Goal: Task Accomplishment & Management: Use online tool/utility

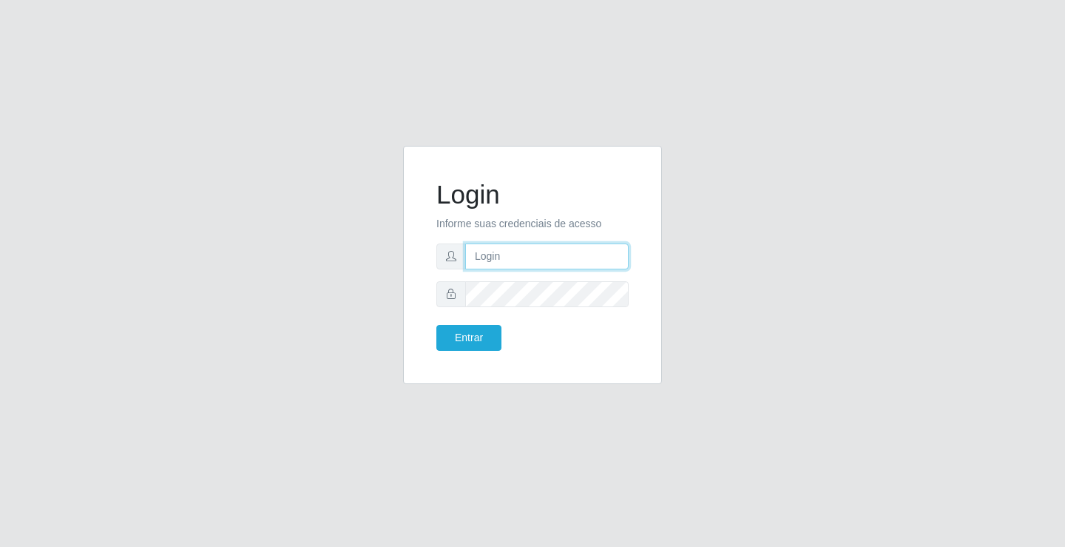
click at [549, 250] on input "text" at bounding box center [546, 256] width 163 height 26
type input "anacarla@ideal"
click at [436, 325] on button "Entrar" at bounding box center [468, 338] width 65 height 26
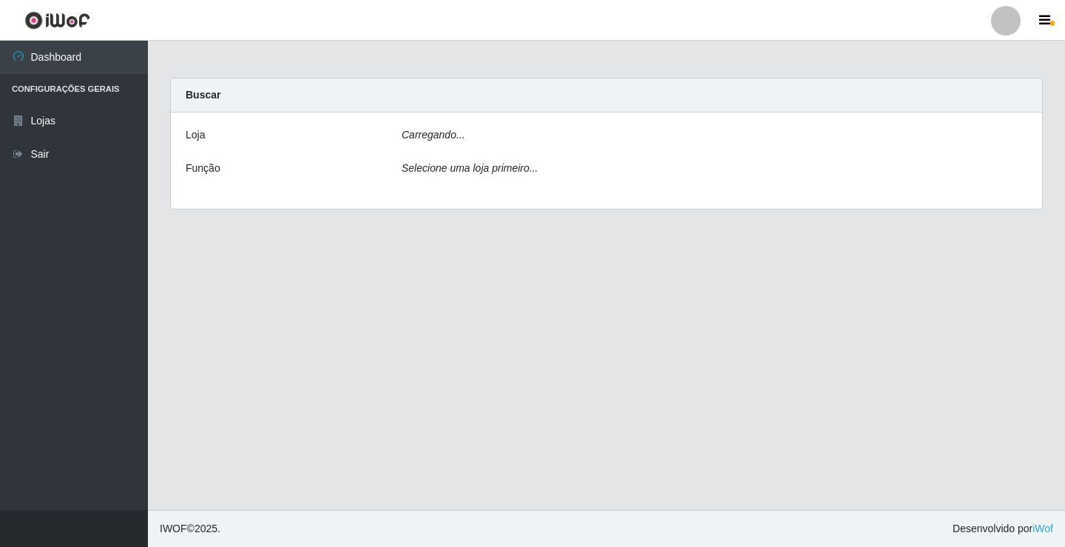
click at [487, 338] on main "Carregando... Buscar [PERSON_NAME]... Função Selecione uma loja primeiro..." at bounding box center [606, 275] width 917 height 469
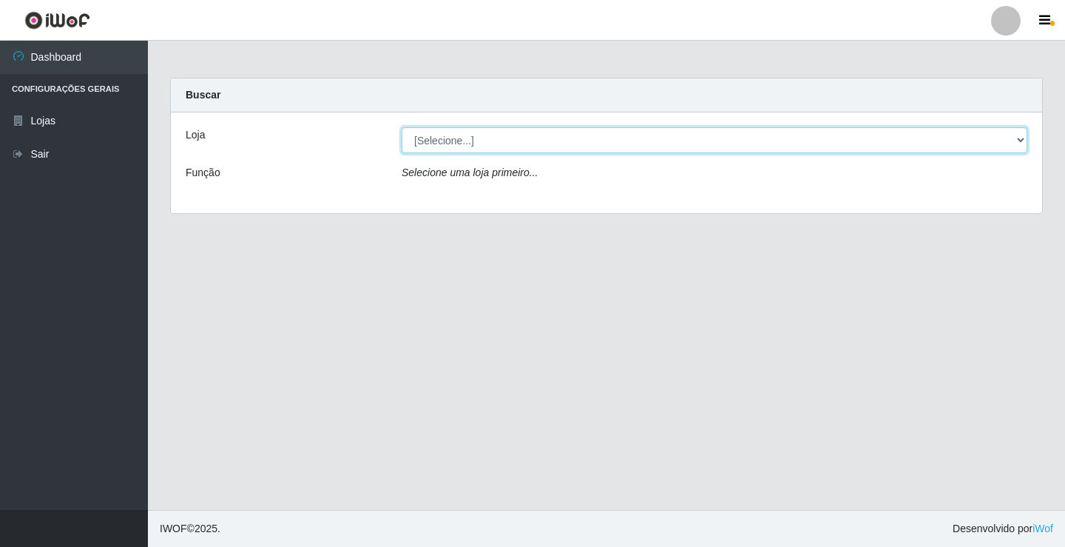
click at [1017, 138] on select "[Selecione...] Ideal - Conceição" at bounding box center [715, 140] width 626 height 26
select select "231"
click at [402, 127] on select "[Selecione...] Ideal - Conceição" at bounding box center [715, 140] width 626 height 26
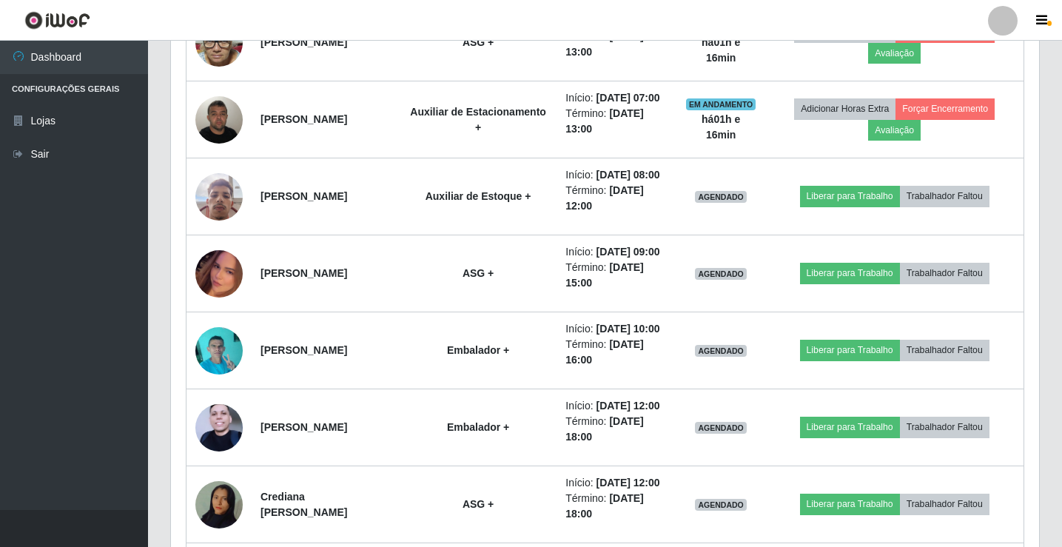
scroll to position [666, 0]
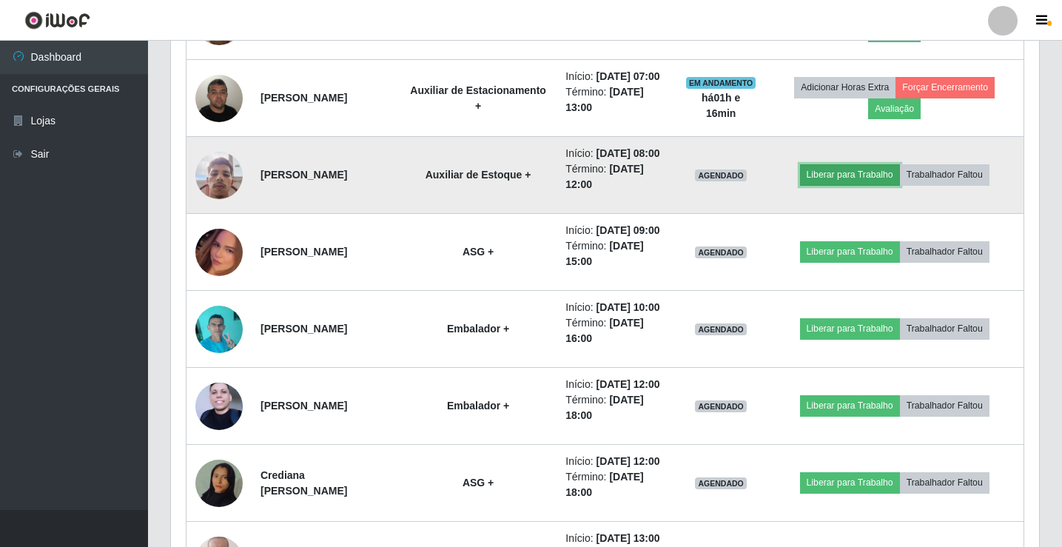
click at [863, 185] on button "Liberar para Trabalho" at bounding box center [850, 174] width 100 height 21
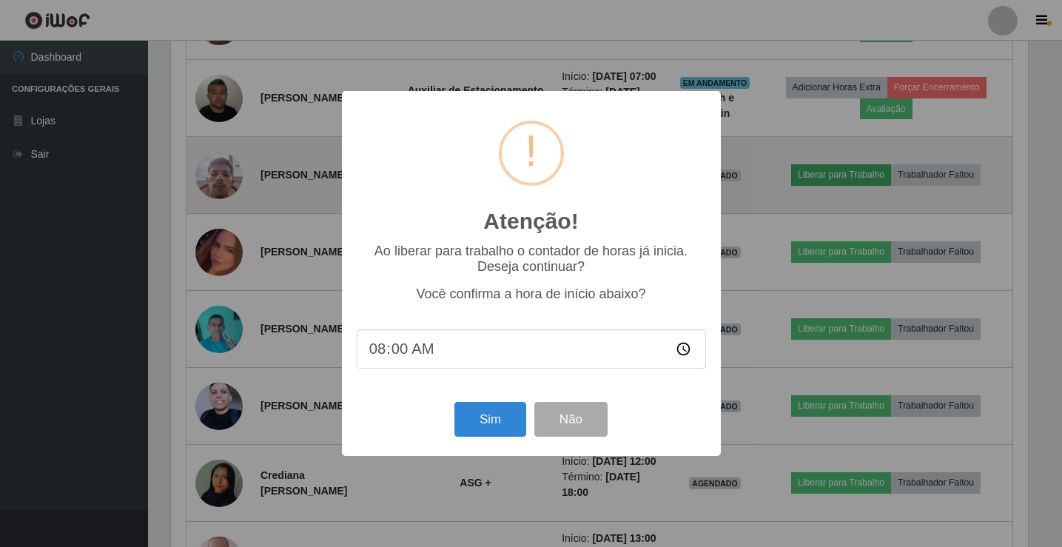
scroll to position [307, 860]
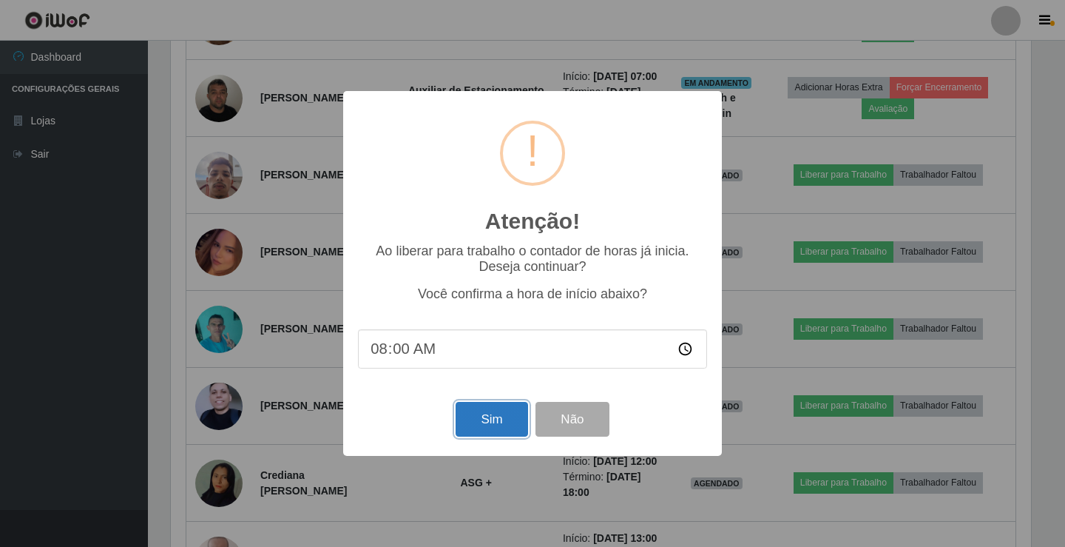
click at [506, 433] on button "Sim" at bounding box center [492, 419] width 72 height 35
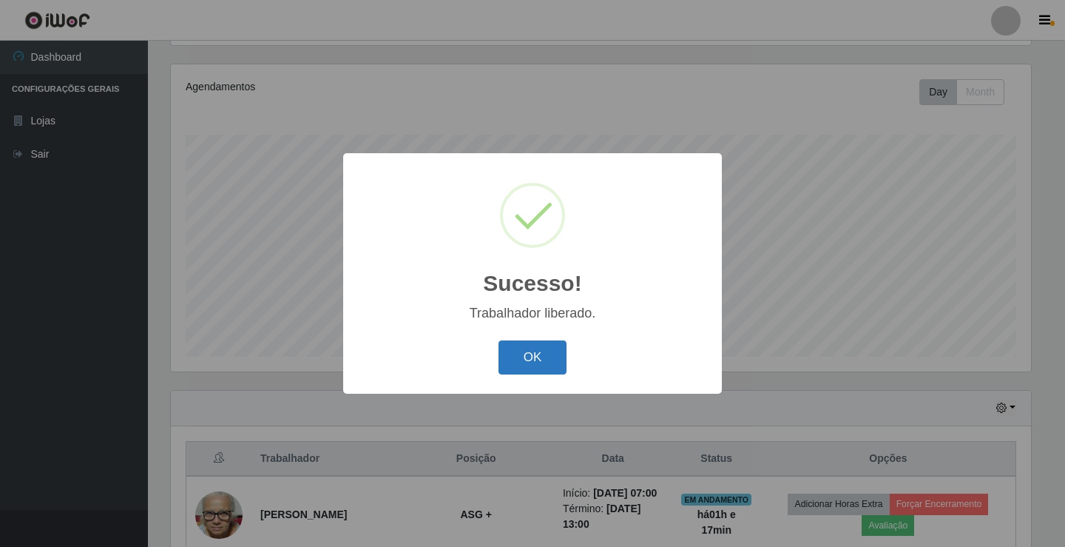
click at [531, 351] on button "OK" at bounding box center [533, 357] width 69 height 35
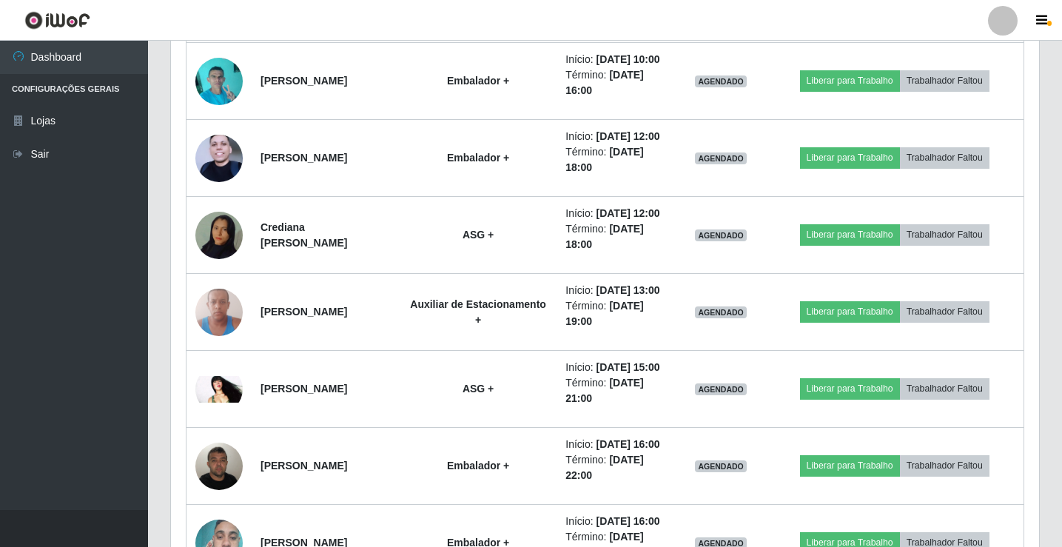
scroll to position [986, 0]
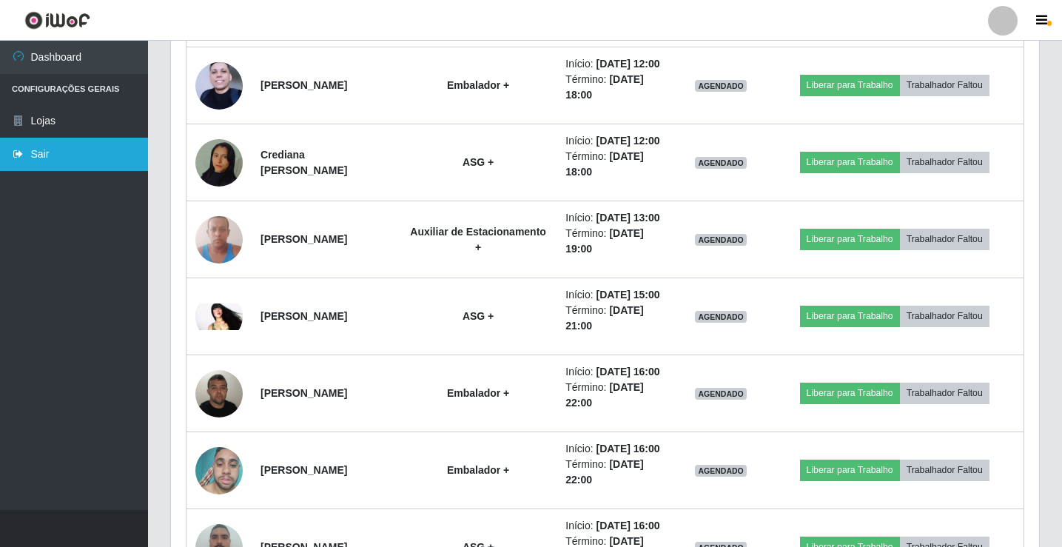
click at [41, 162] on link "Sair" at bounding box center [74, 154] width 148 height 33
